Goal: Navigation & Orientation: Find specific page/section

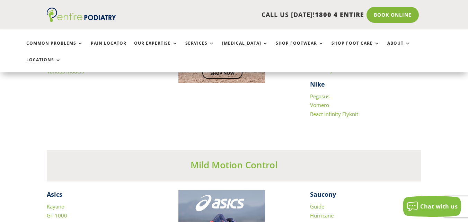
scroll to position [838, 0]
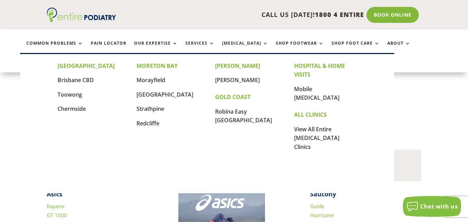
click at [61, 57] on link "Locations" at bounding box center [43, 64] width 35 height 15
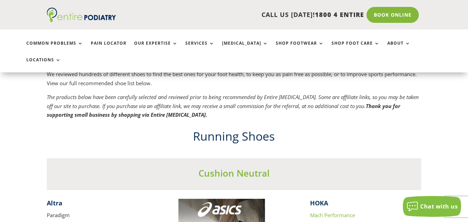
scroll to position [546, 0]
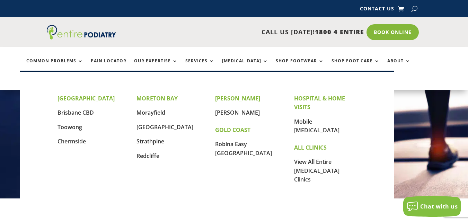
click at [61, 75] on link "Locations" at bounding box center [43, 82] width 35 height 15
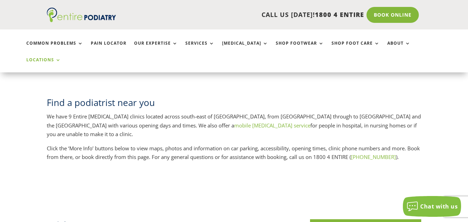
scroll to position [141, 0]
